Goal: Transaction & Acquisition: Purchase product/service

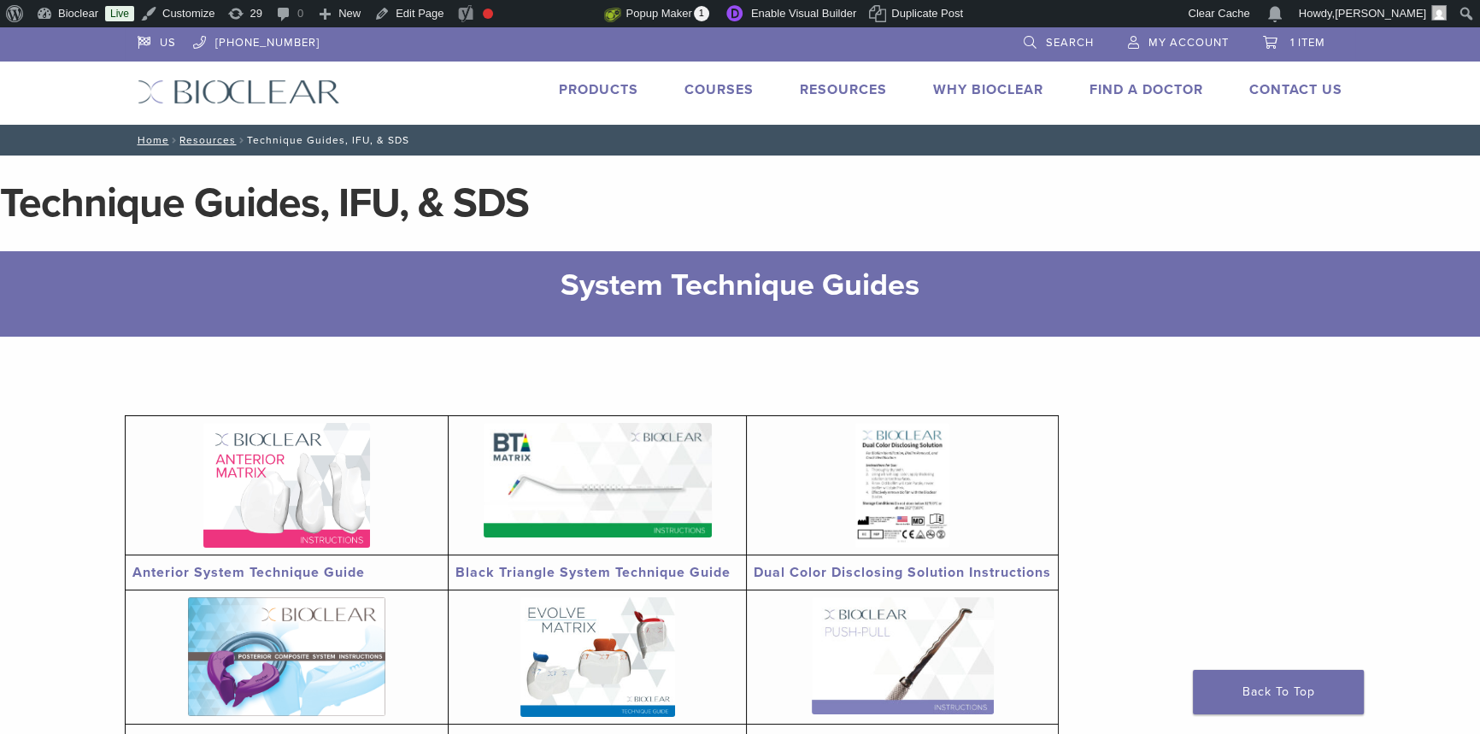
click at [595, 85] on link "Products" at bounding box center [598, 89] width 79 height 17
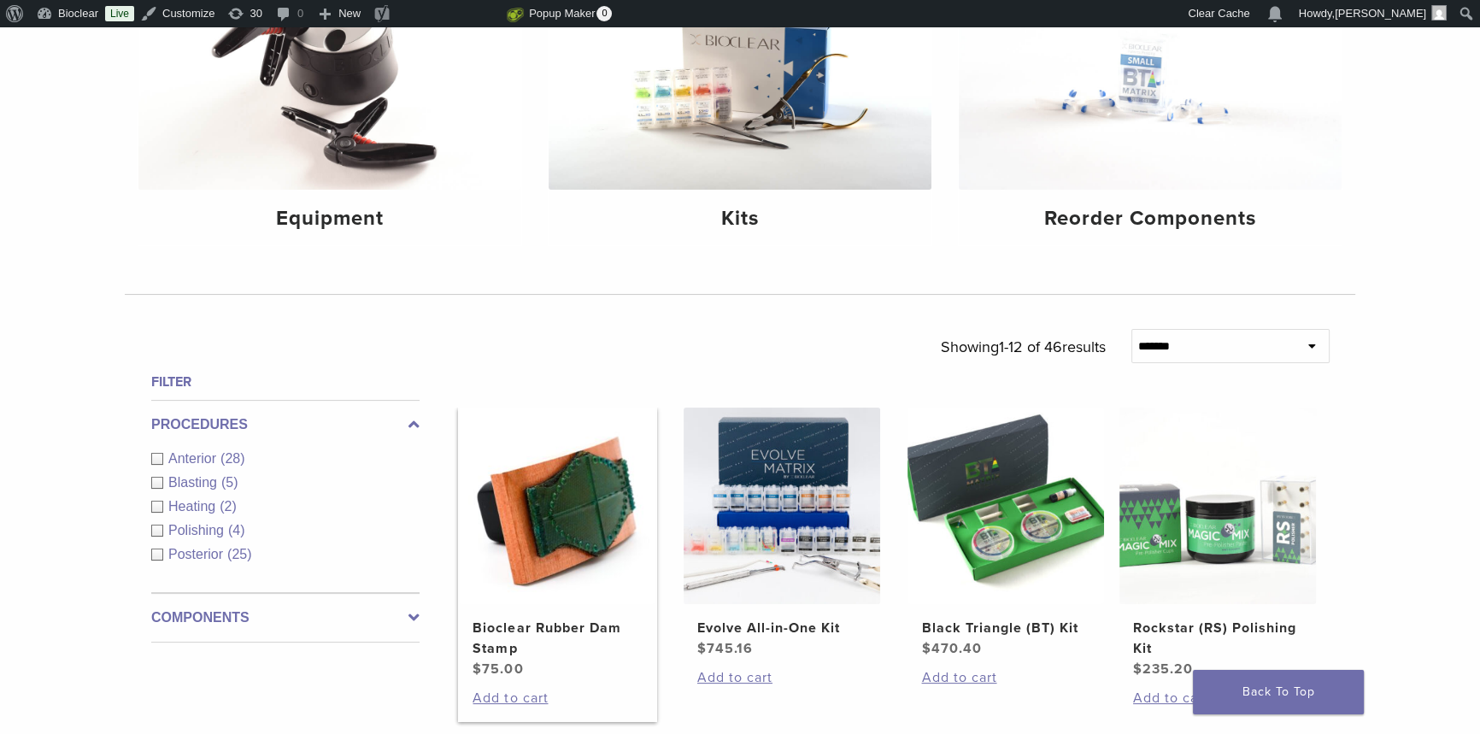
scroll to position [543, 0]
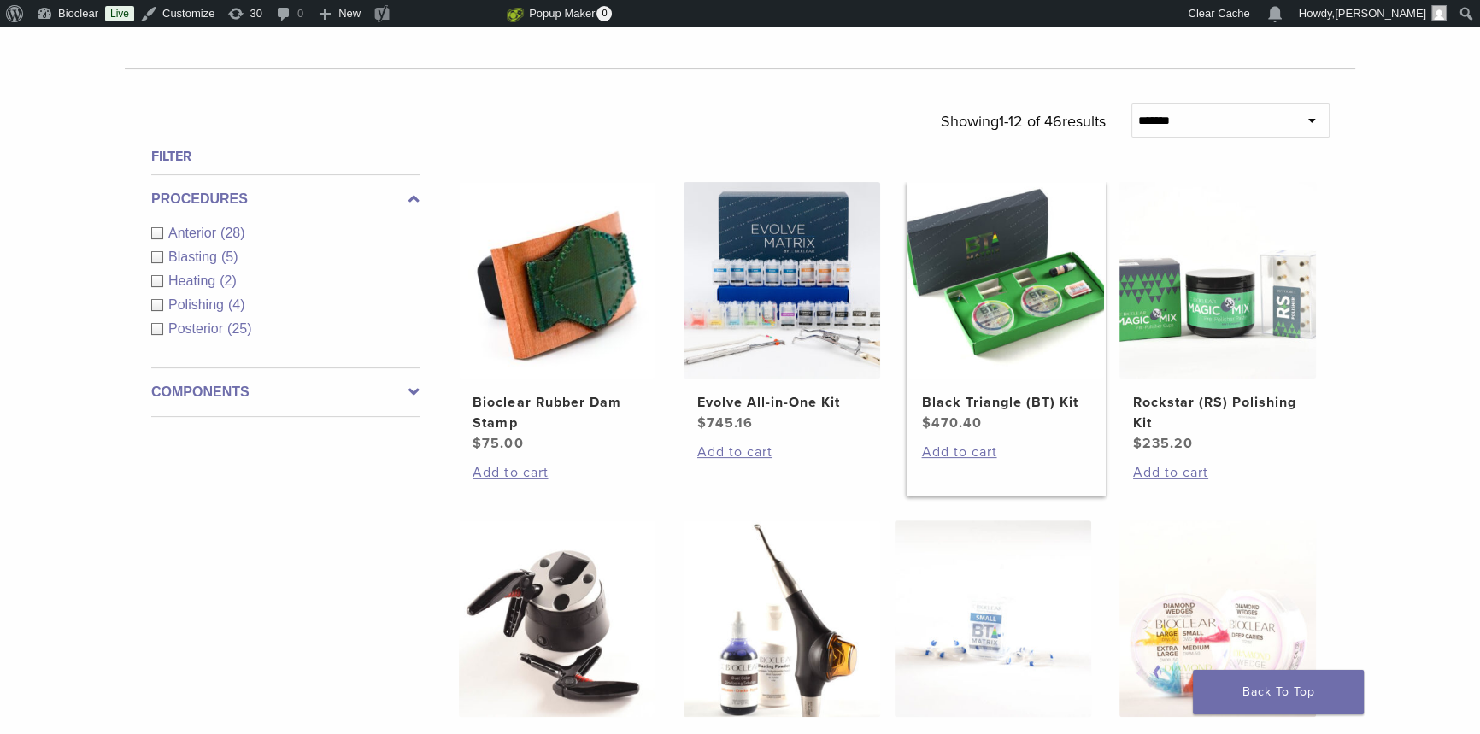
click at [995, 332] on img at bounding box center [1006, 280] width 197 height 197
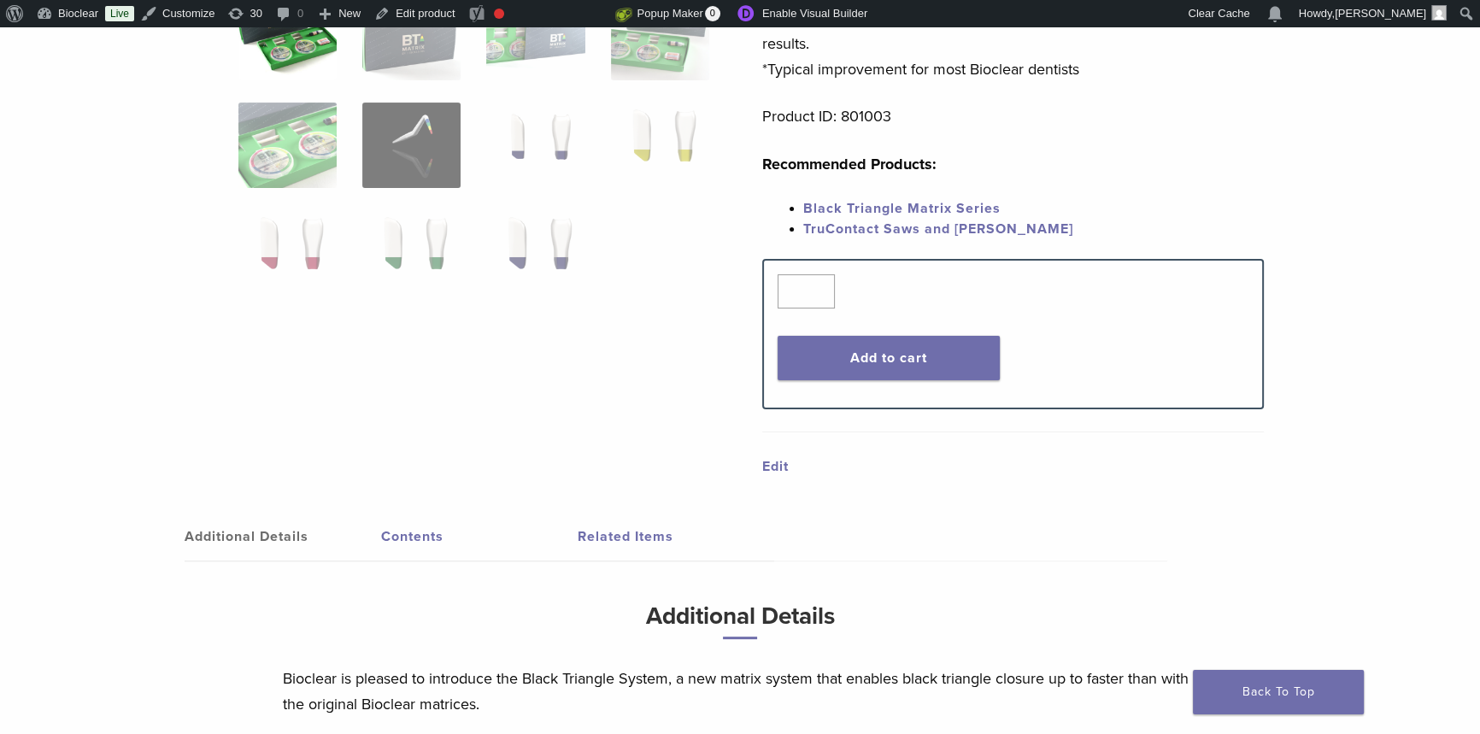
scroll to position [1009, 0]
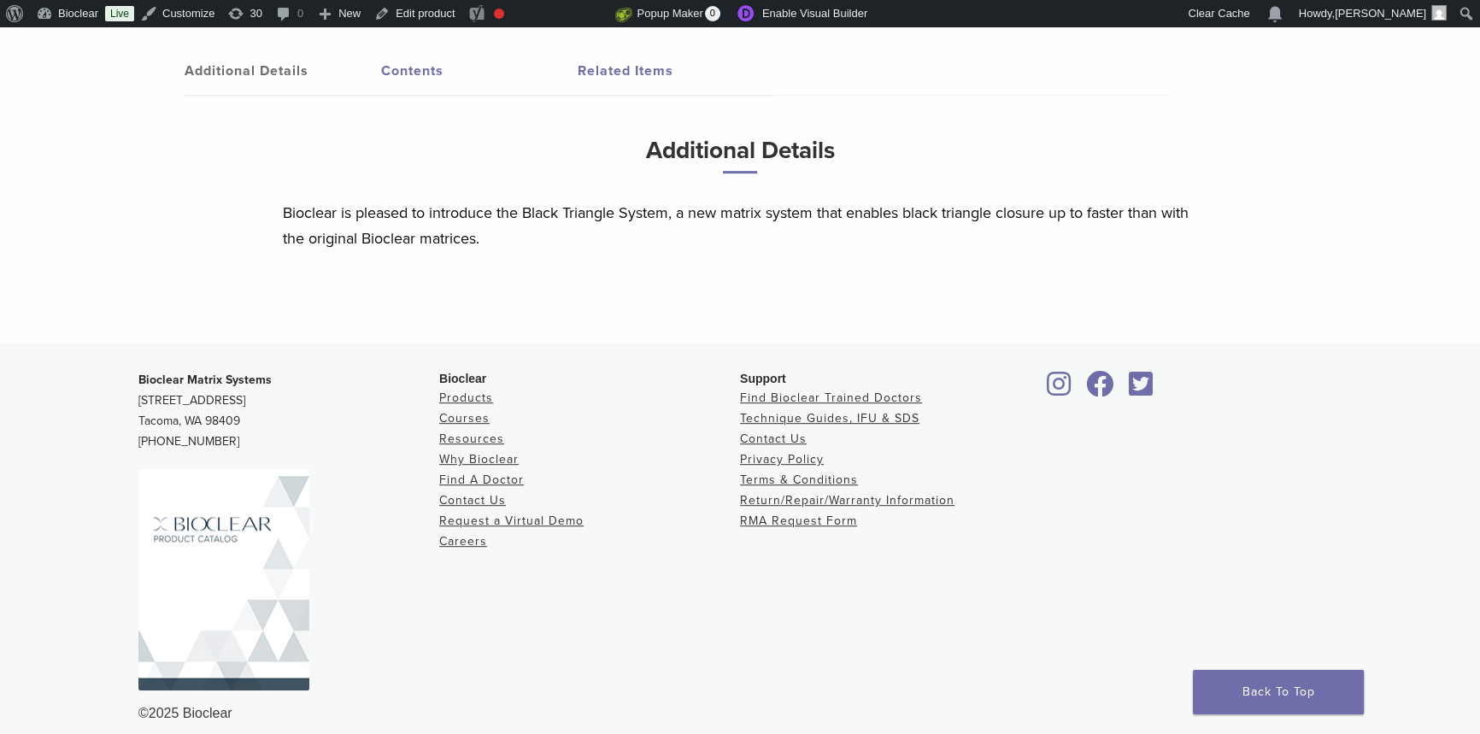
click at [395, 60] on link "Contents" at bounding box center [479, 71] width 197 height 48
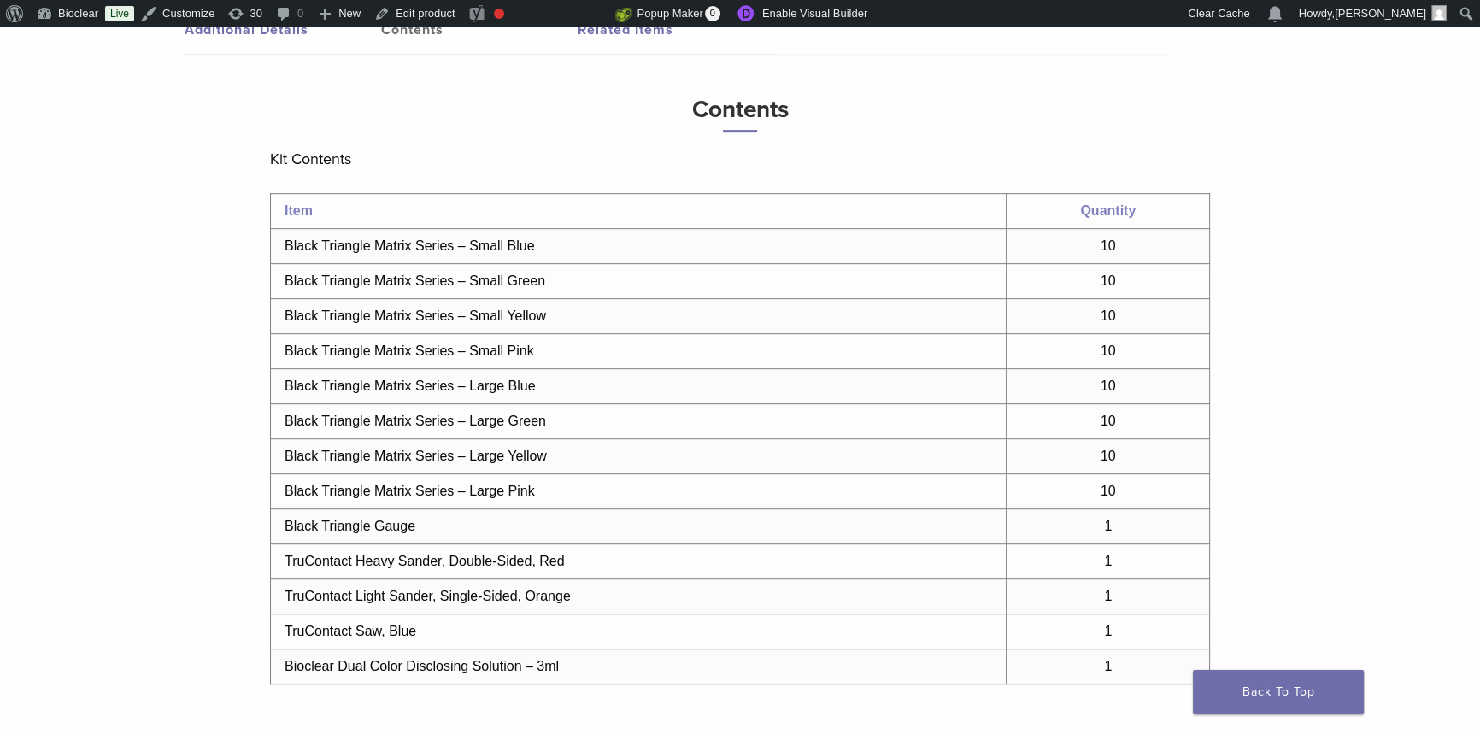
scroll to position [1087, 0]
